Goal: Navigation & Orientation: Find specific page/section

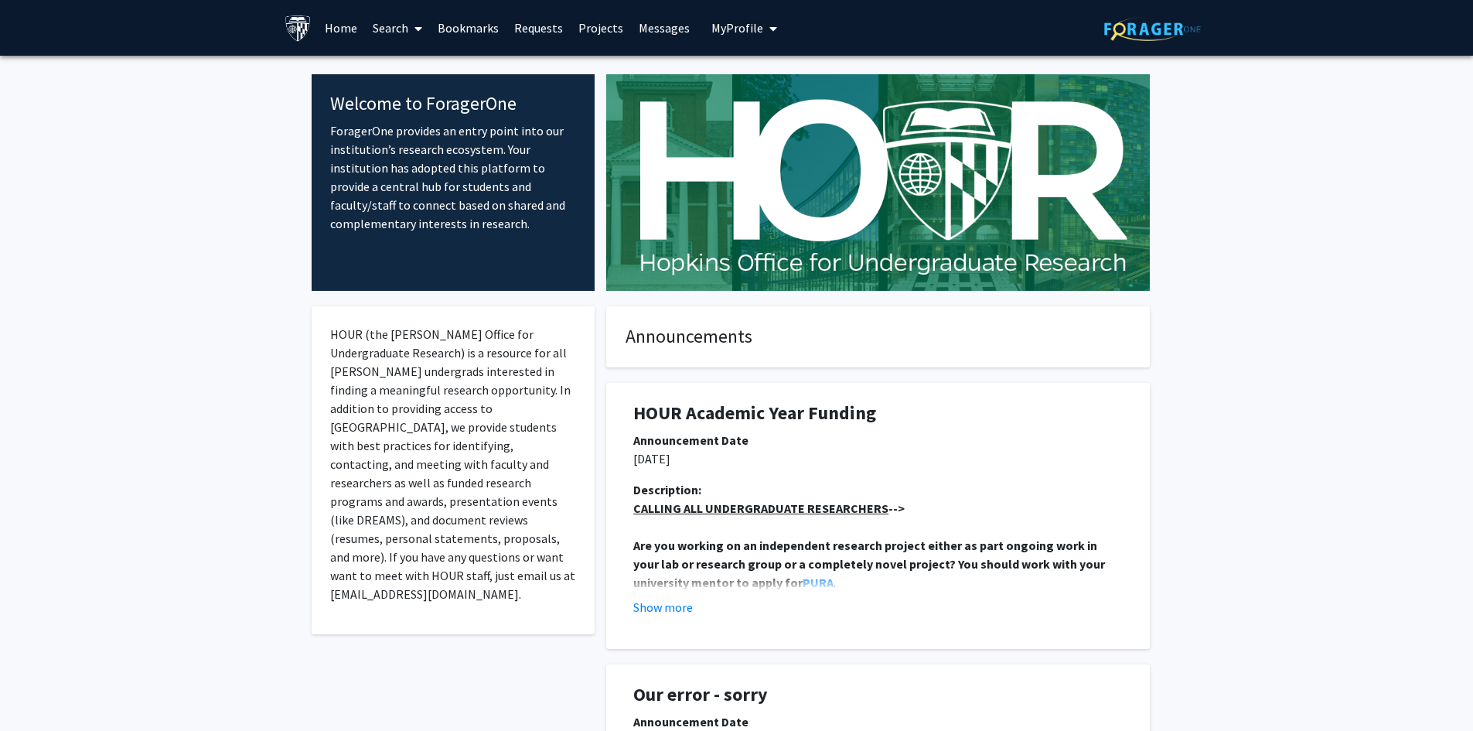
click at [329, 25] on link "Home" at bounding box center [341, 28] width 48 height 54
click at [581, 27] on link "Projects" at bounding box center [601, 28] width 60 height 54
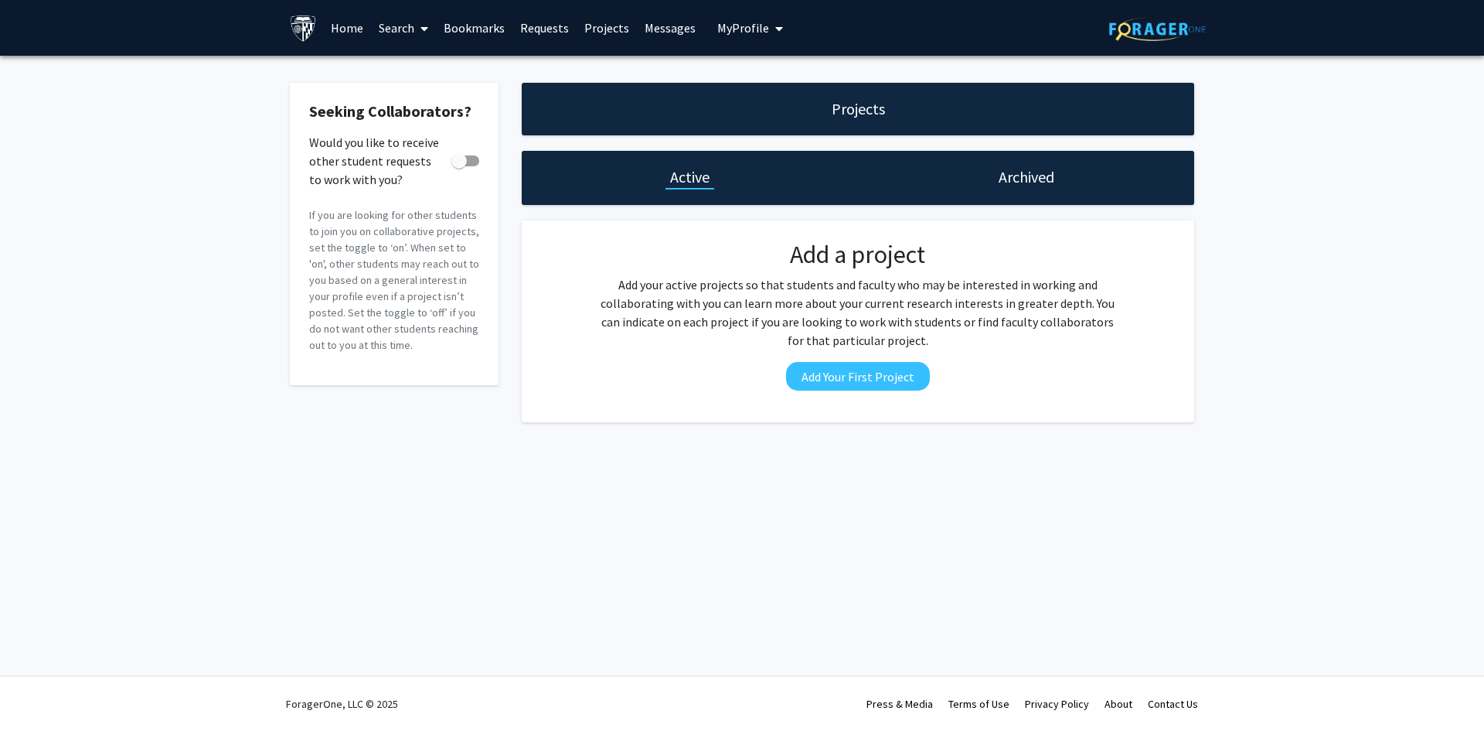
click at [475, 27] on link "Bookmarks" at bounding box center [474, 28] width 77 height 54
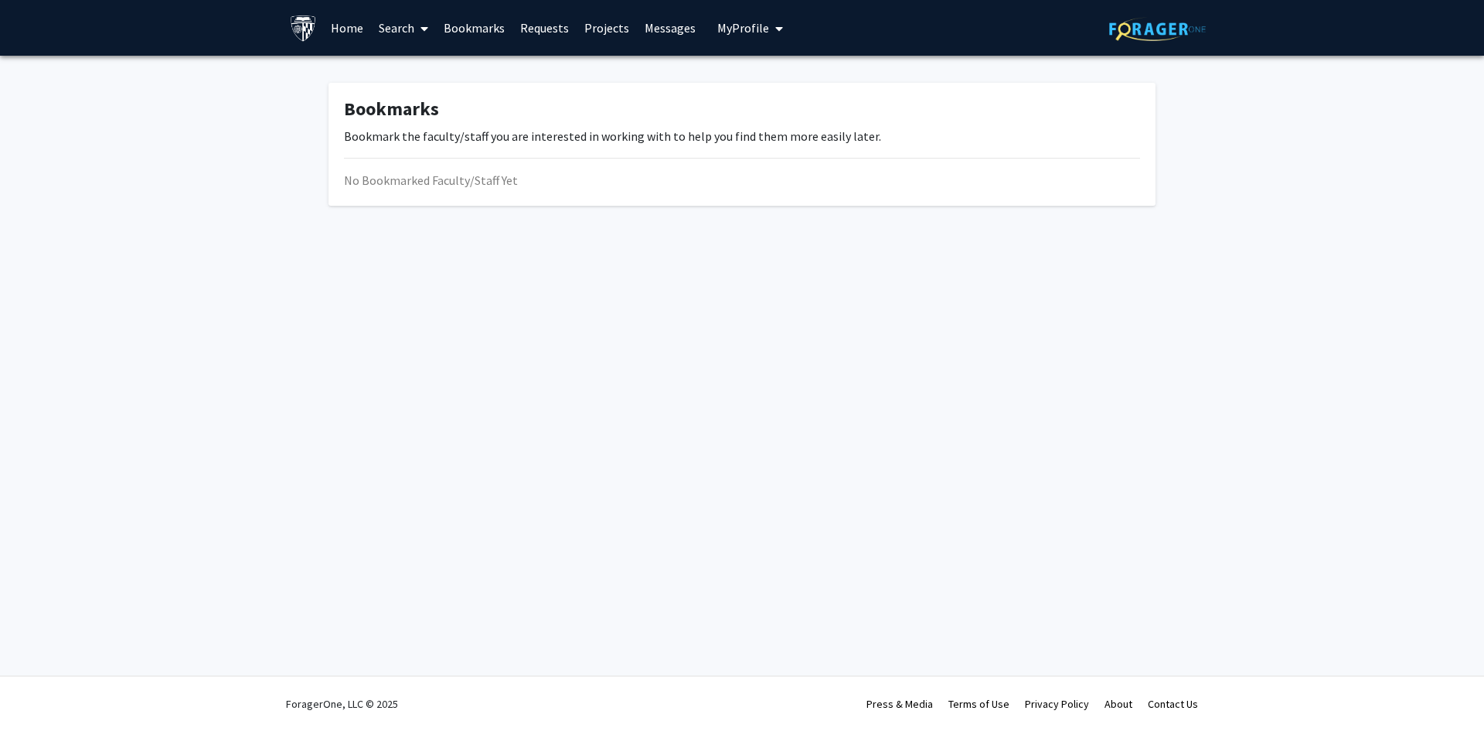
click at [400, 29] on link "Search" at bounding box center [403, 28] width 65 height 54
click at [337, 29] on link "Home" at bounding box center [347, 28] width 48 height 54
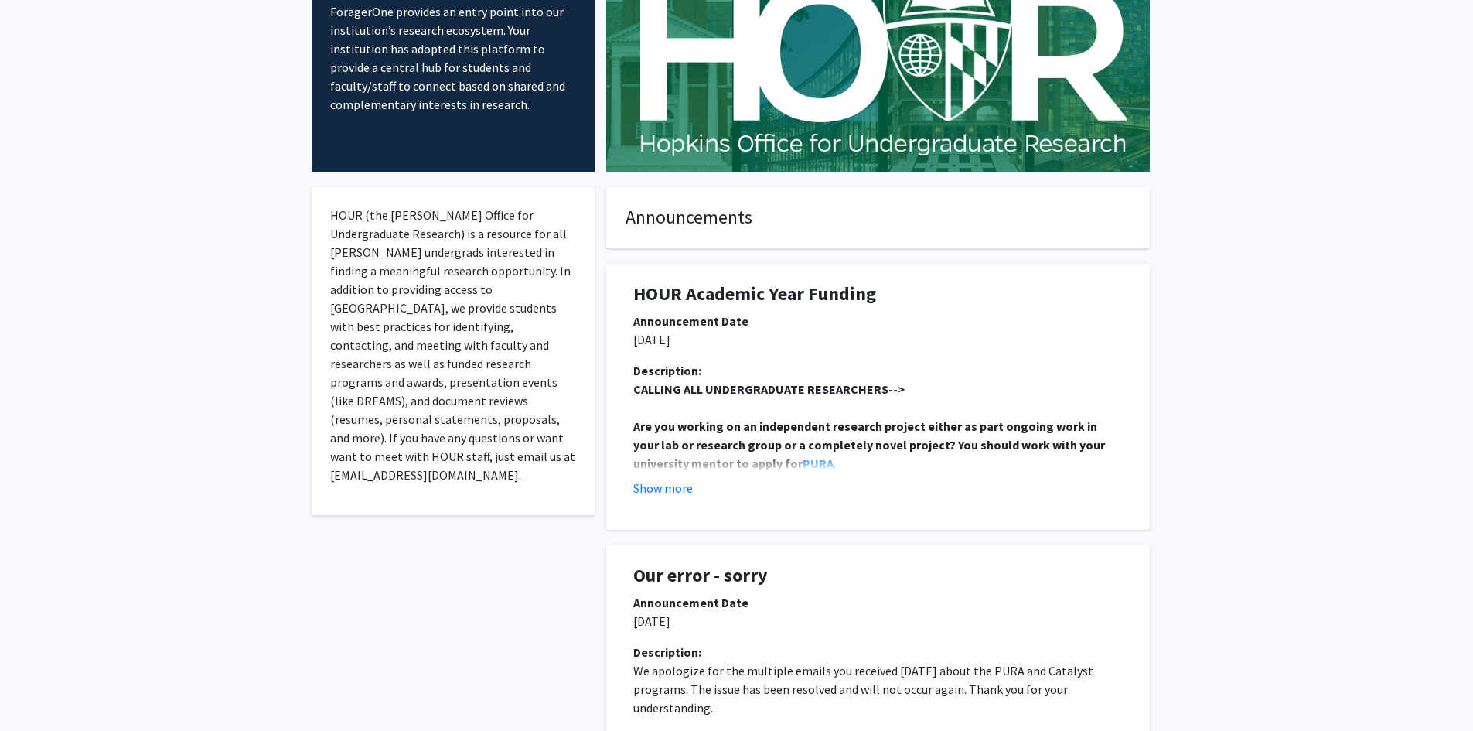
scroll to position [232, 0]
